Goal: Information Seeking & Learning: Find specific fact

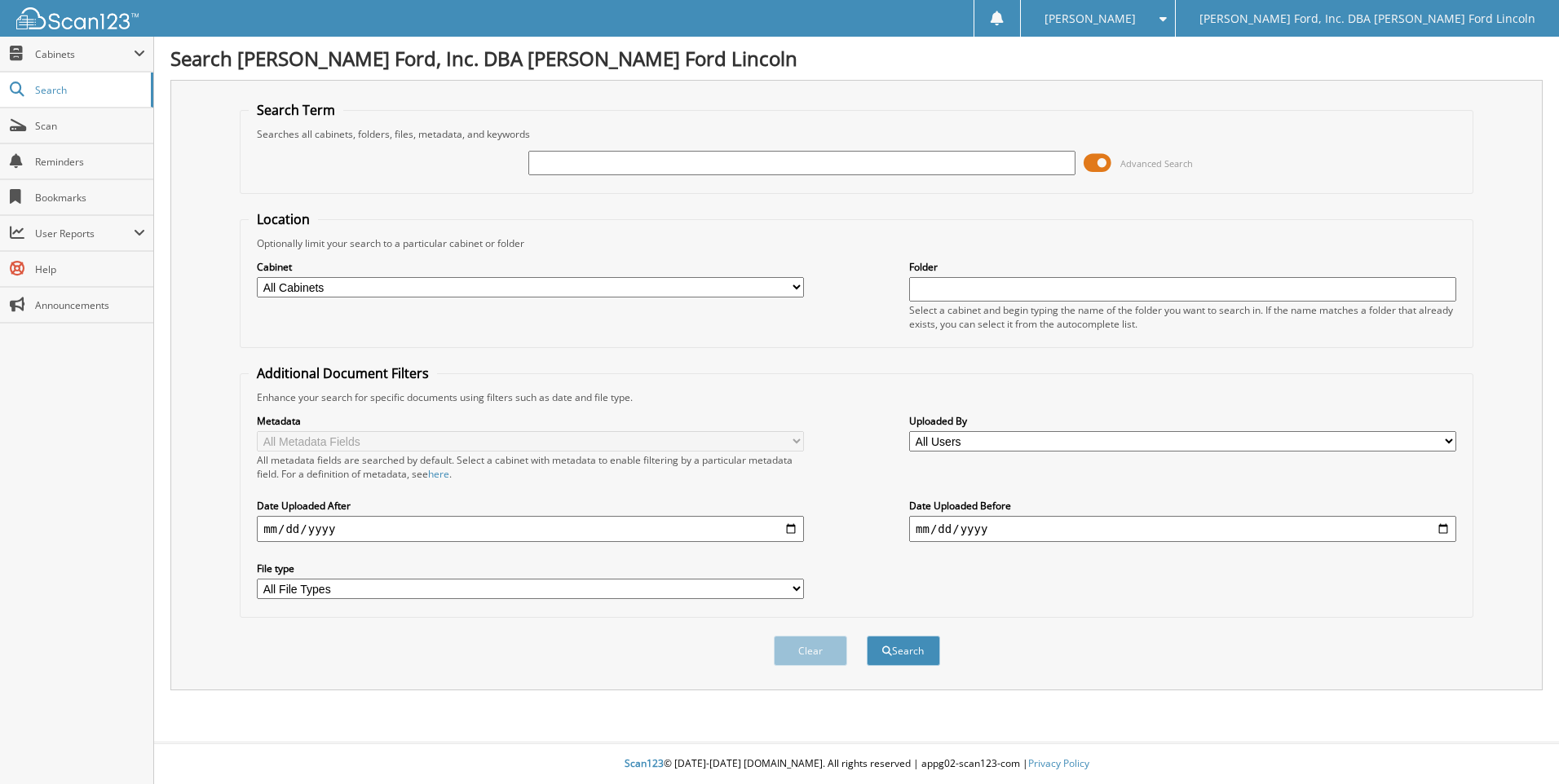
click at [602, 163] on input "text" at bounding box center [802, 163] width 547 height 24
type input "32715"
click at [867, 635] on button "Search" at bounding box center [903, 650] width 73 height 30
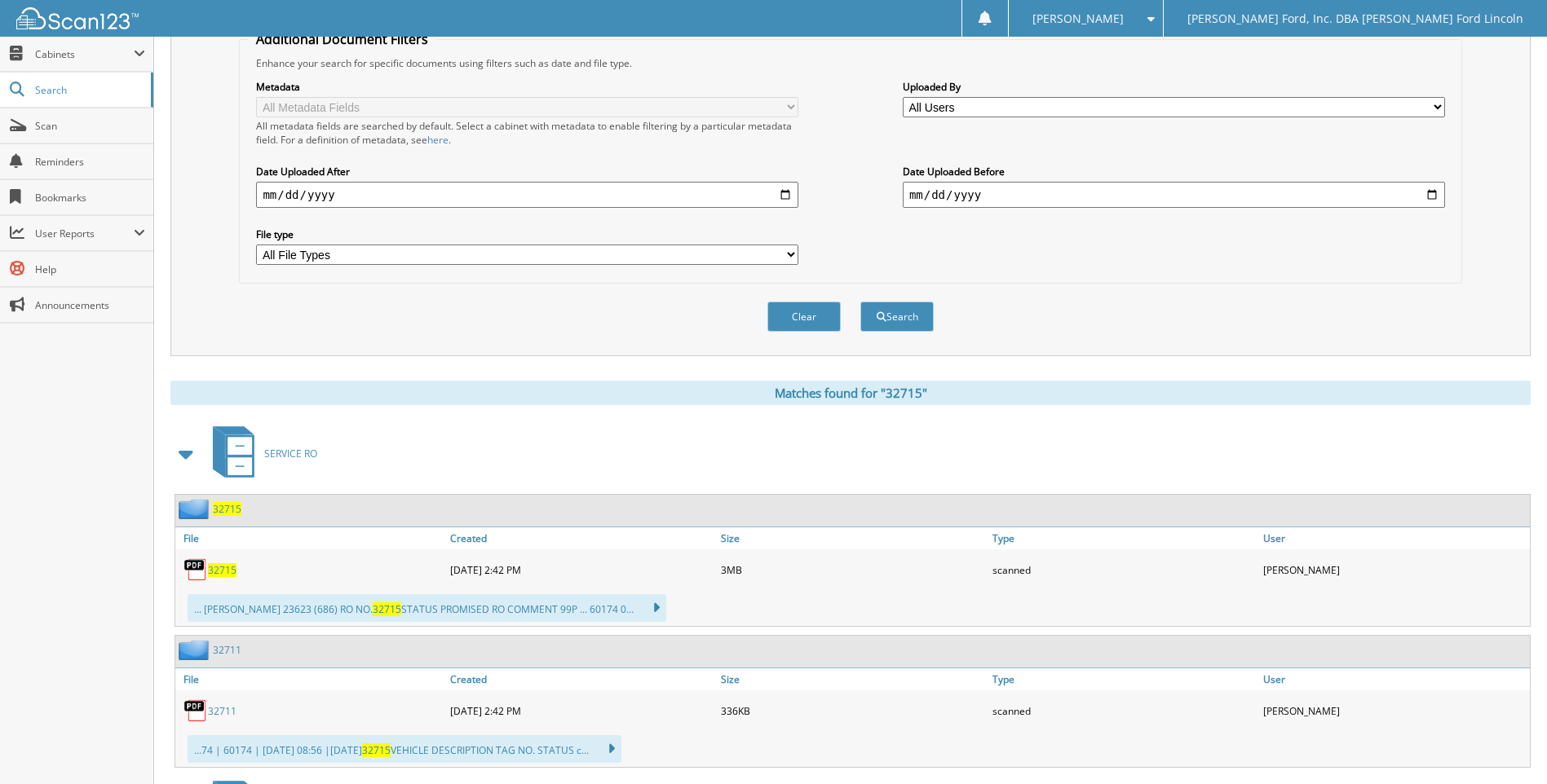
scroll to position [408, 0]
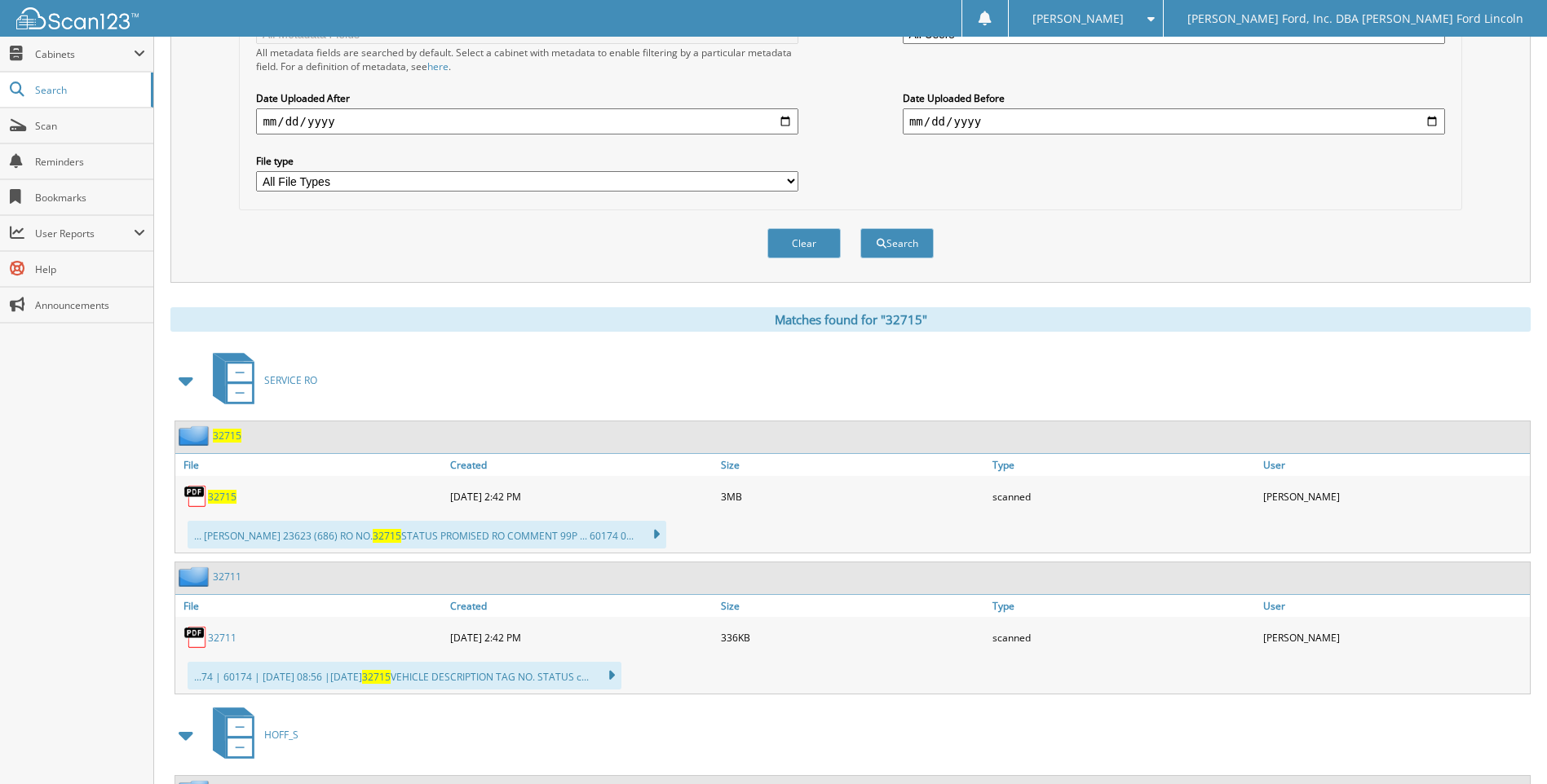
click at [210, 500] on span "32715" at bounding box center [222, 496] width 29 height 14
